Goal: Task Accomplishment & Management: Manage account settings

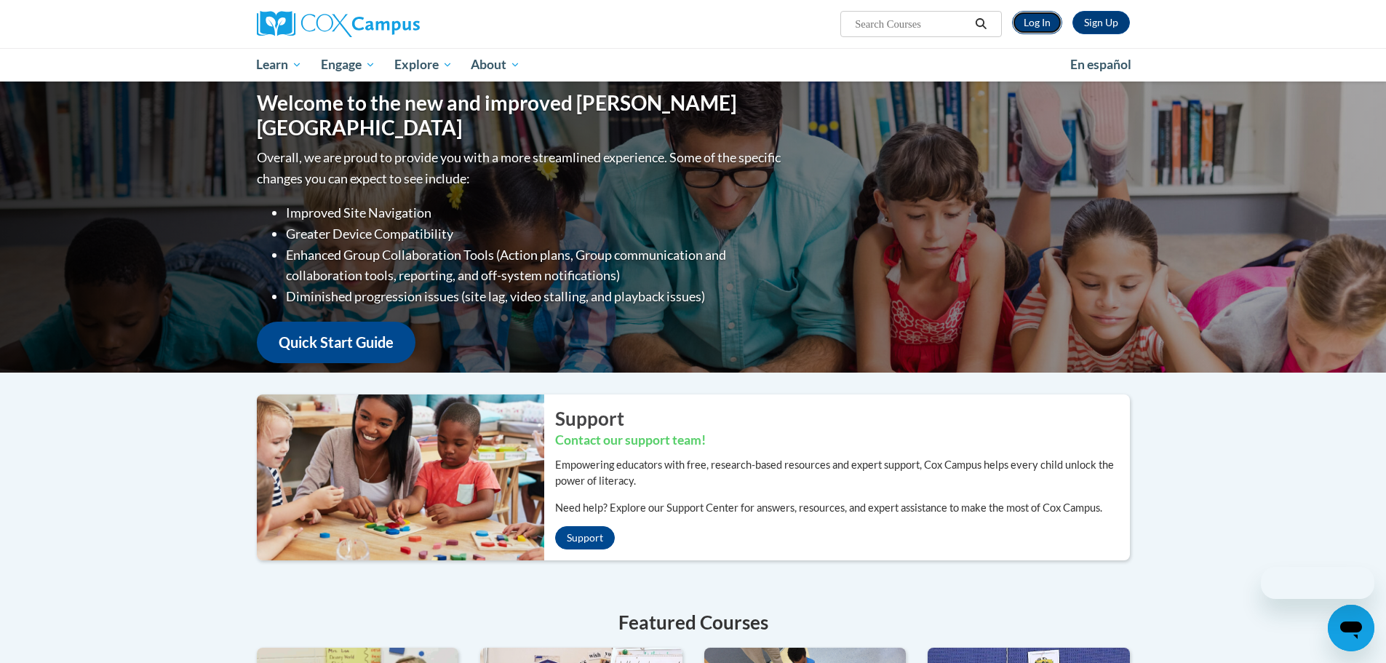
click at [1029, 20] on link "Log In" at bounding box center [1037, 22] width 50 height 23
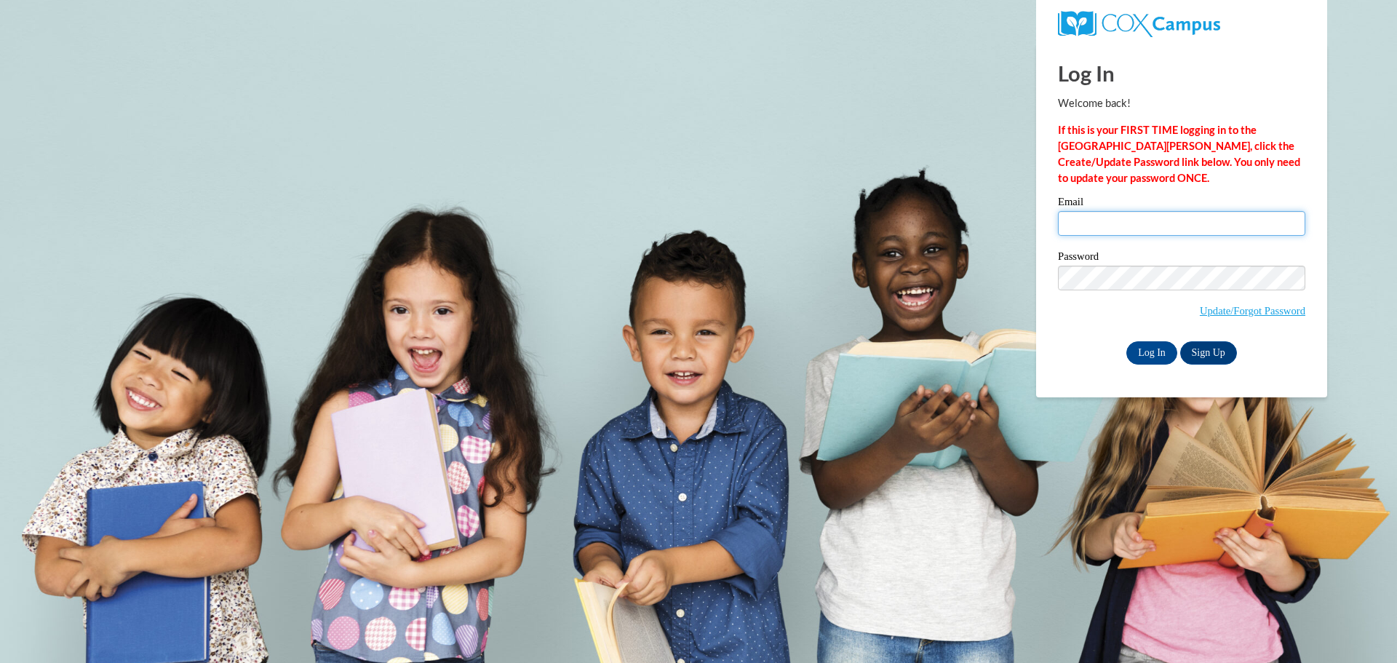
click at [1126, 216] on input "Email" at bounding box center [1181, 223] width 247 height 25
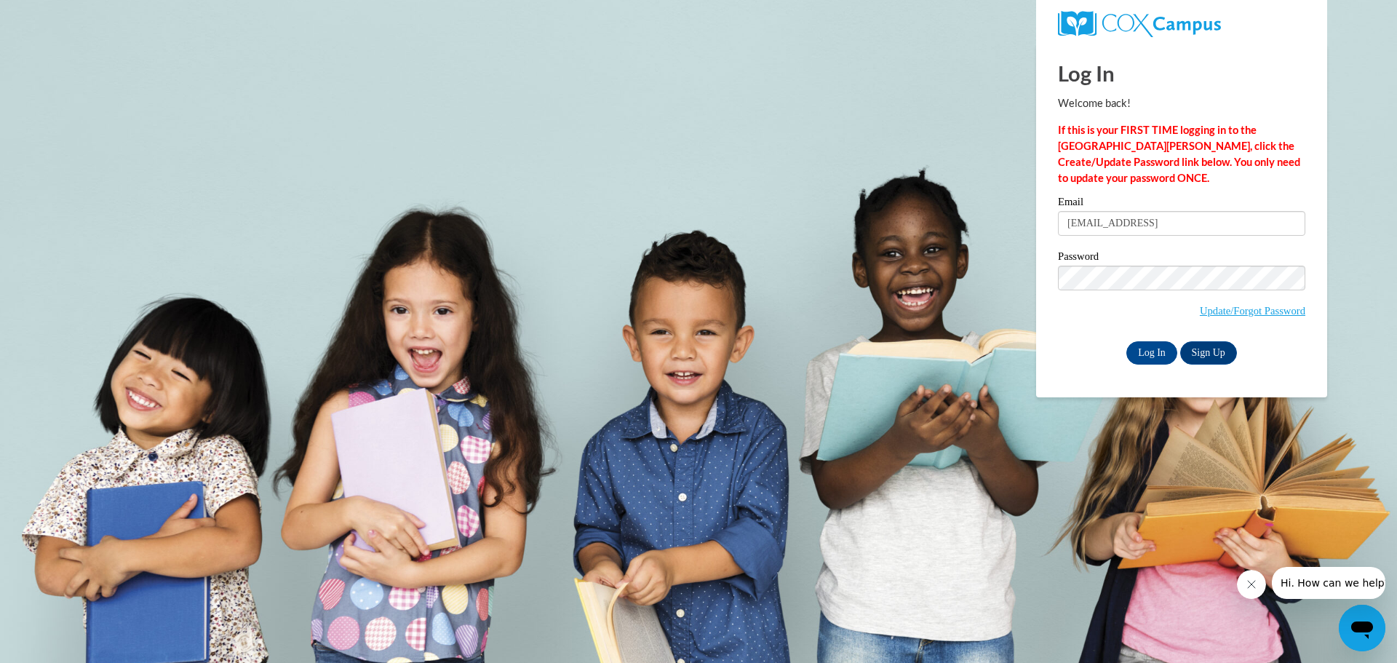
type input "tiarasmith74@gmail.com"
click at [1146, 352] on input "Log In" at bounding box center [1151, 352] width 51 height 23
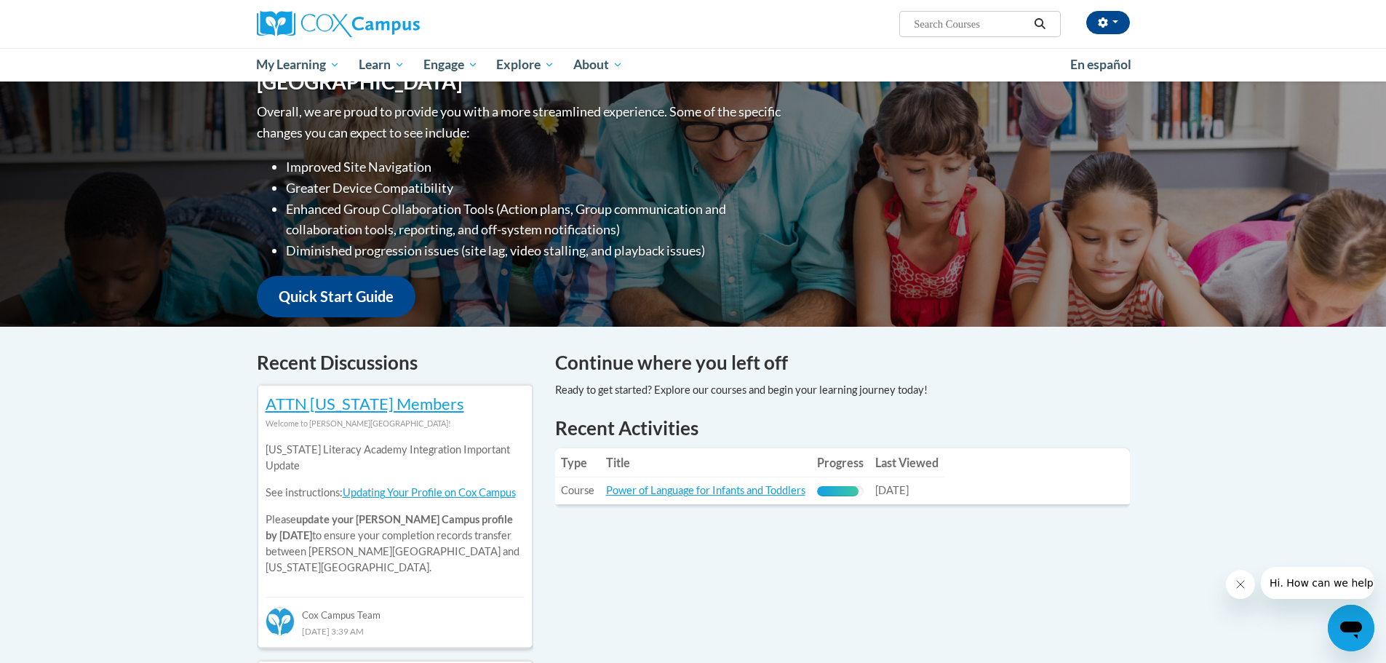
scroll to position [218, 0]
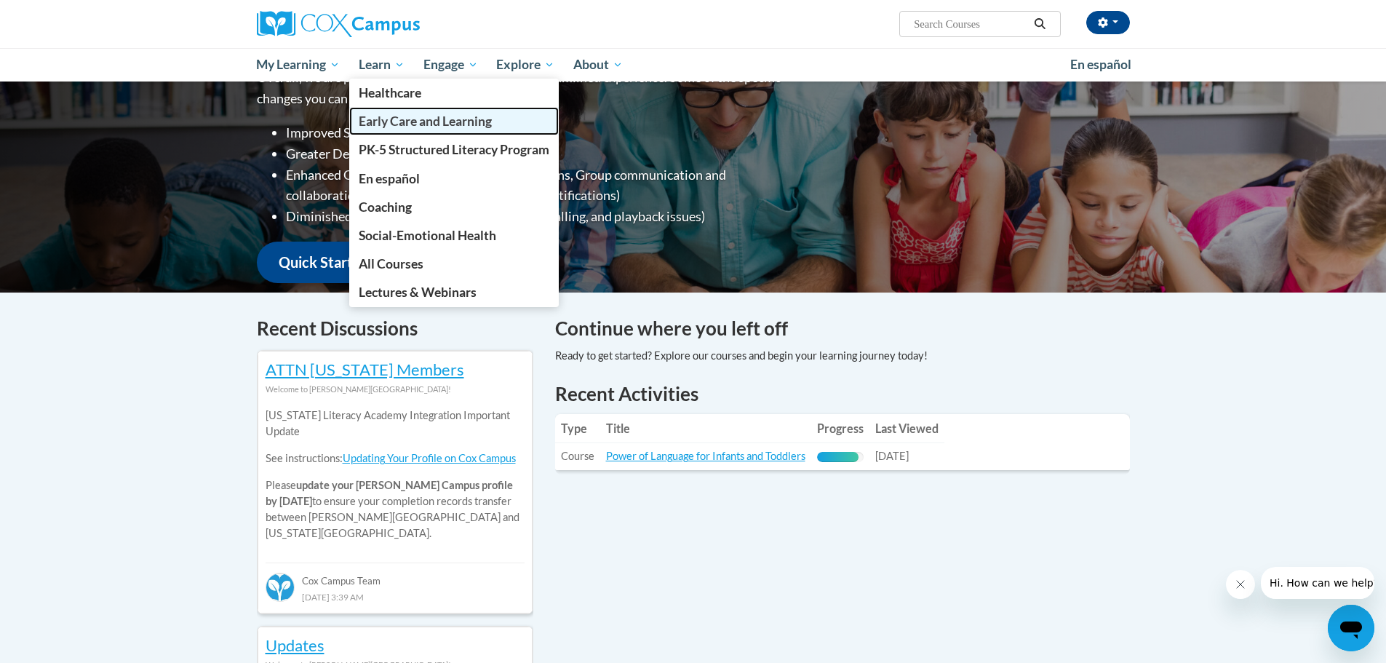
click at [389, 128] on span "Early Care and Learning" at bounding box center [425, 120] width 133 height 15
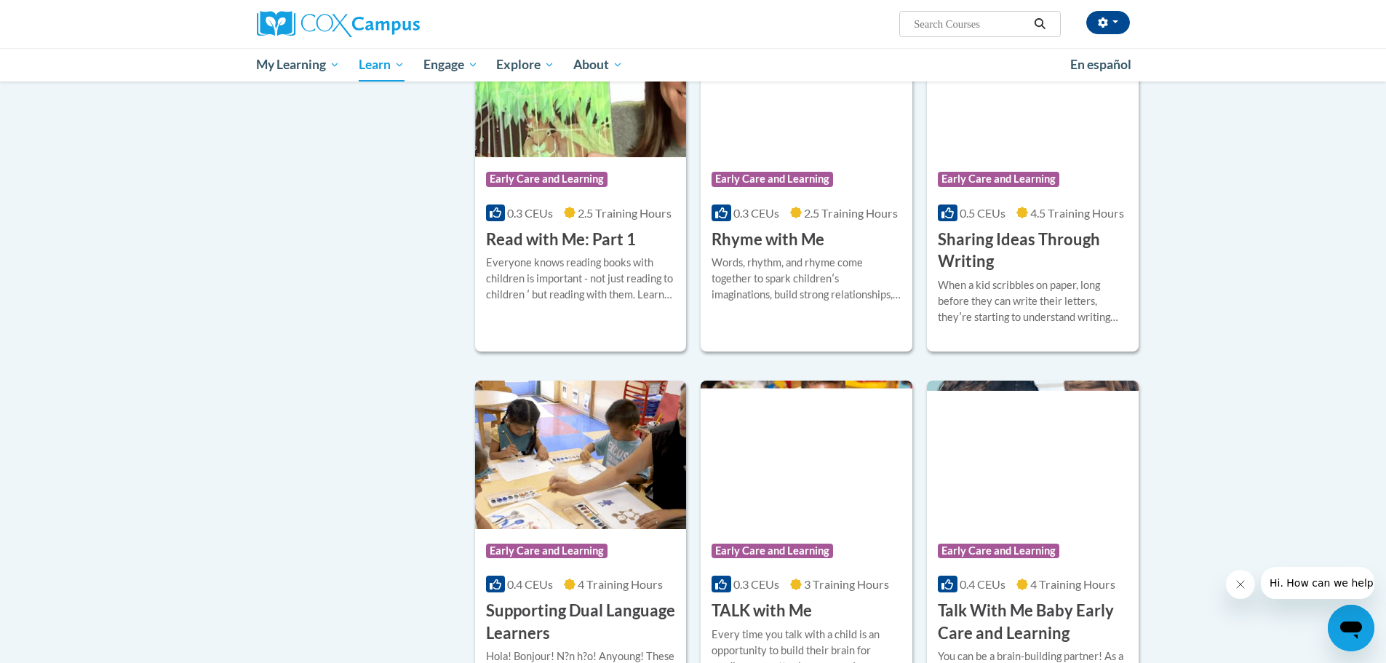
scroll to position [1673, 0]
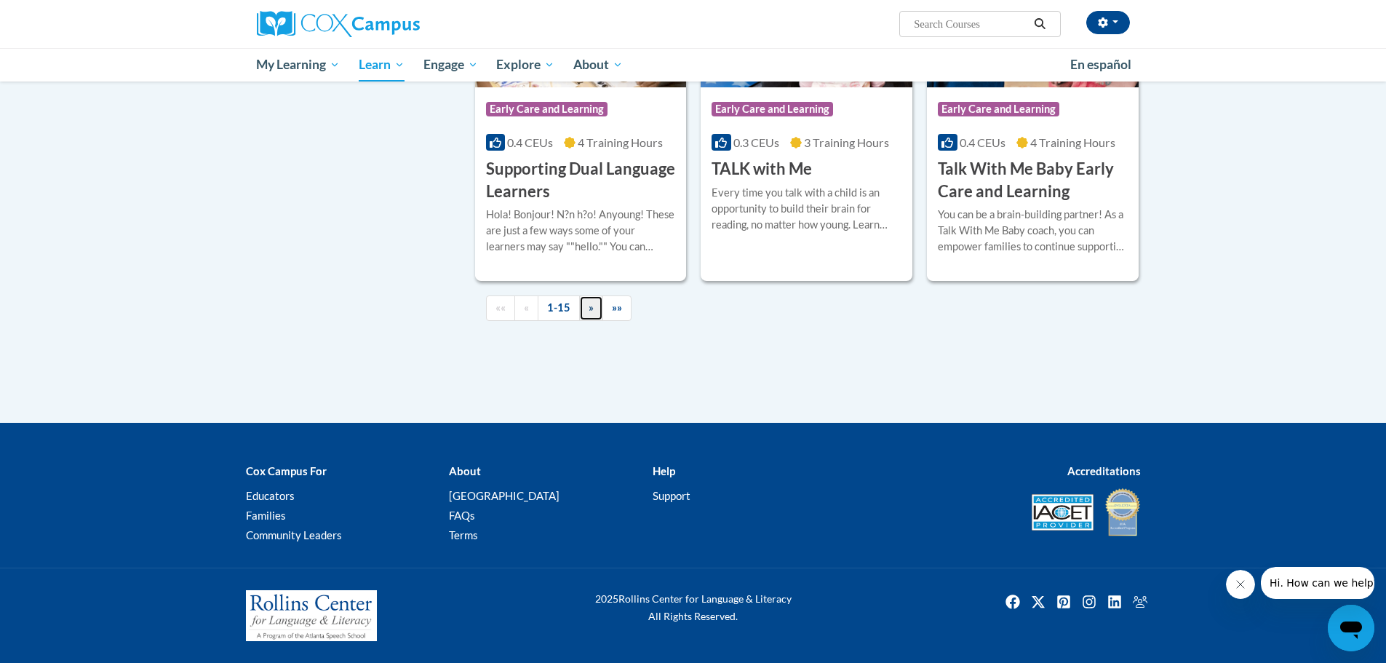
click at [583, 314] on link "»" at bounding box center [591, 307] width 24 height 25
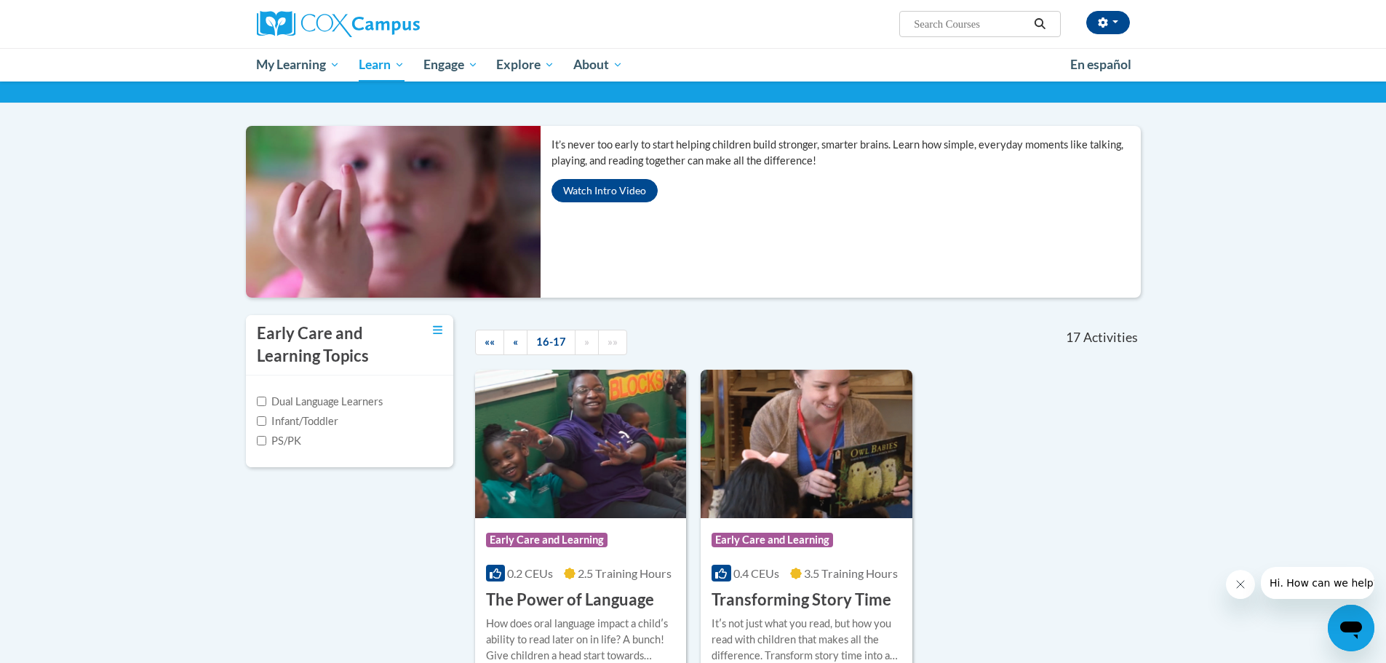
scroll to position [0, 0]
